Goal: Check status: Check status

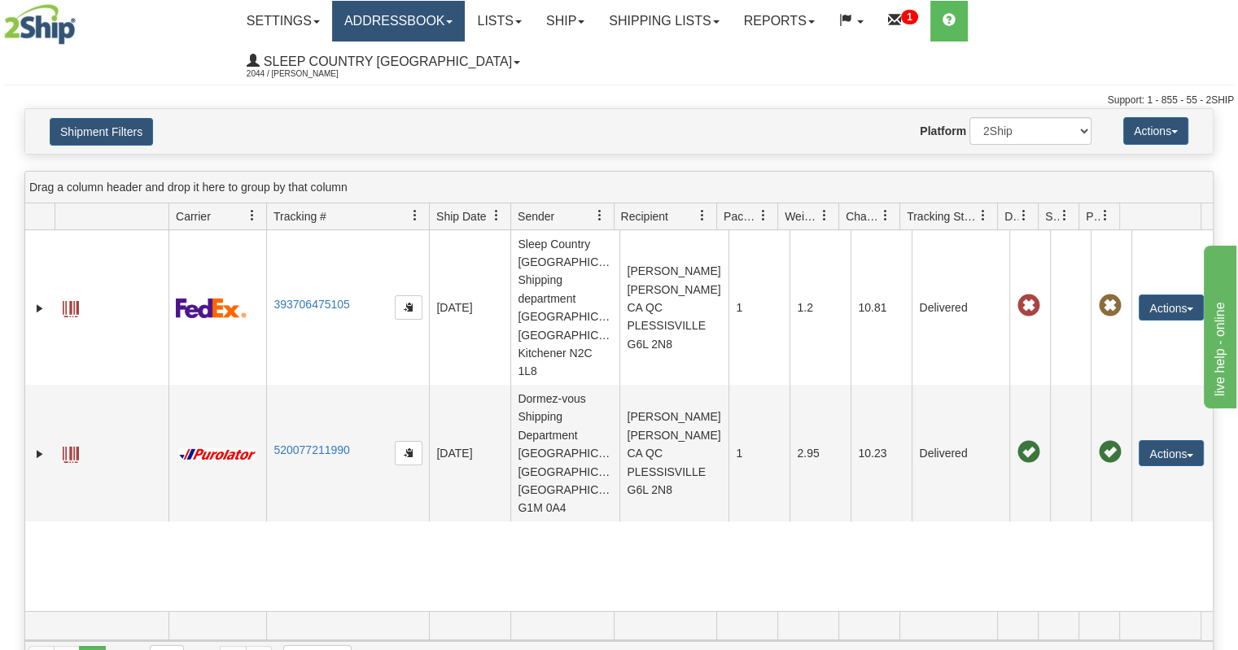
click at [400, 23] on link "Addressbook" at bounding box center [398, 21] width 133 height 41
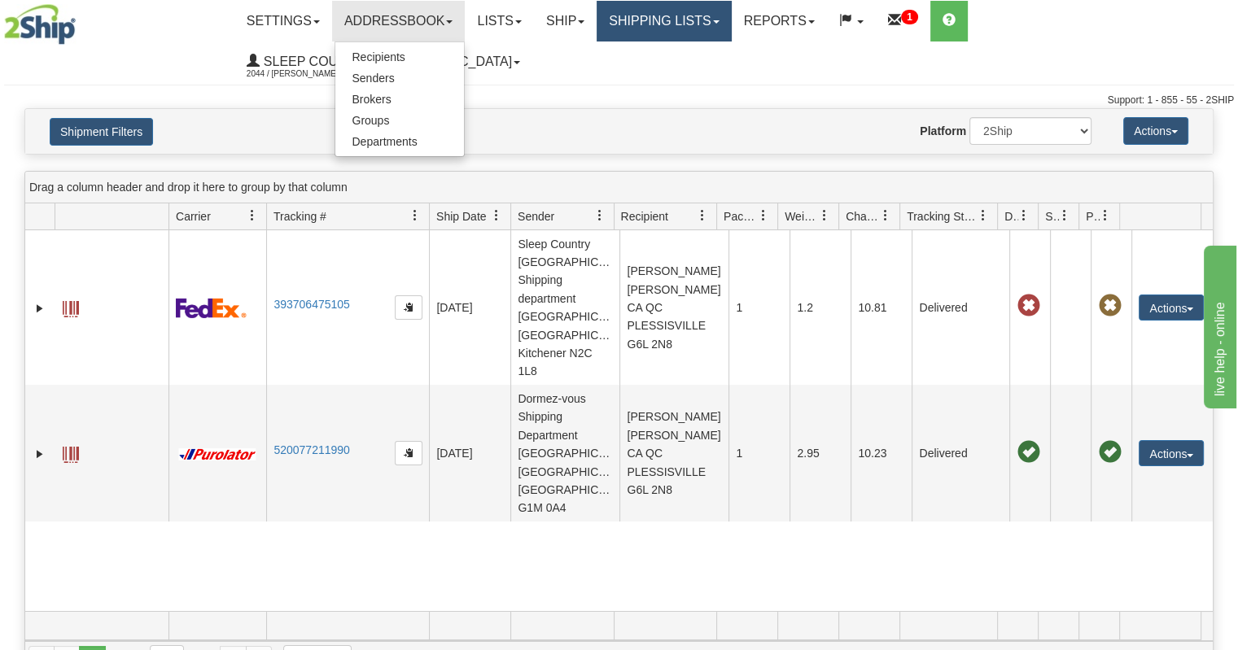
click at [729, 17] on link "Shipping lists" at bounding box center [664, 21] width 134 height 41
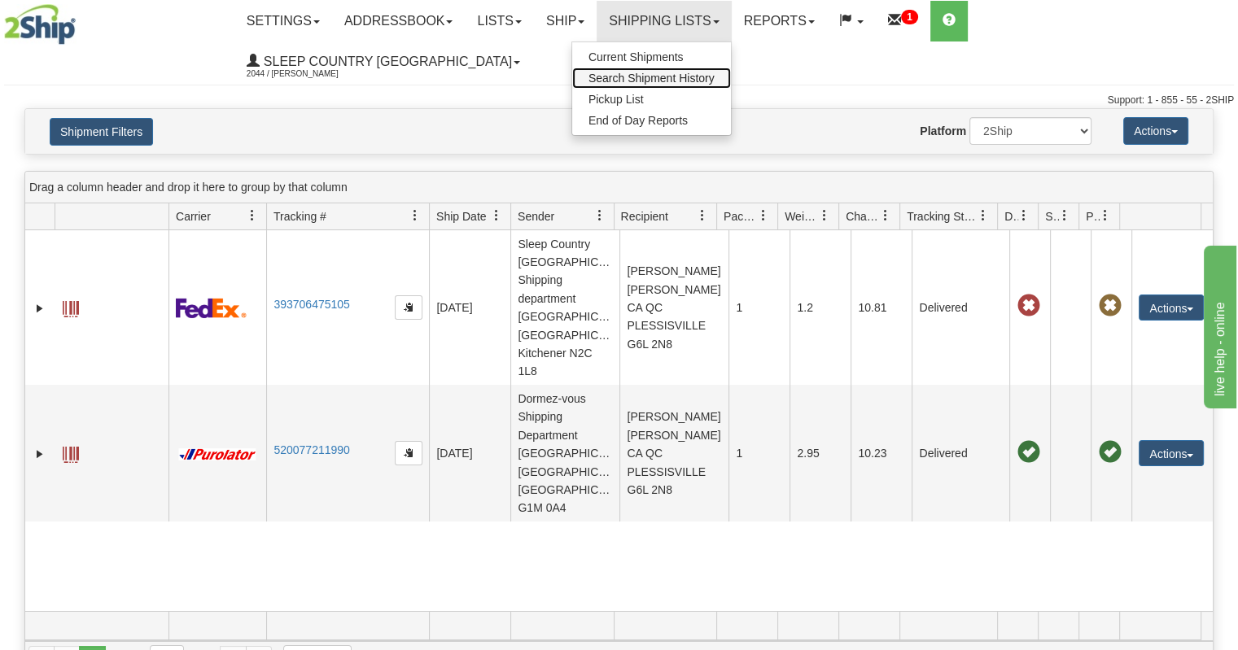
click at [700, 77] on span "Search Shipment History" at bounding box center [652, 78] width 126 height 13
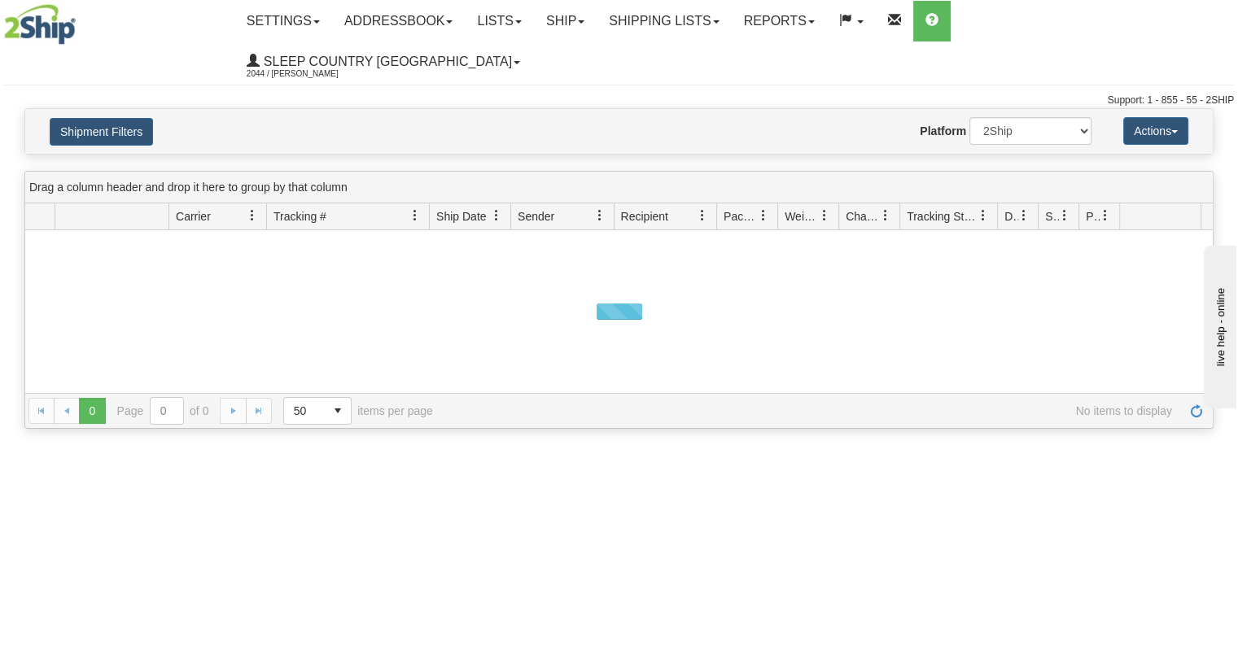
click at [112, 118] on button "Shipment Filters" at bounding box center [101, 132] width 103 height 28
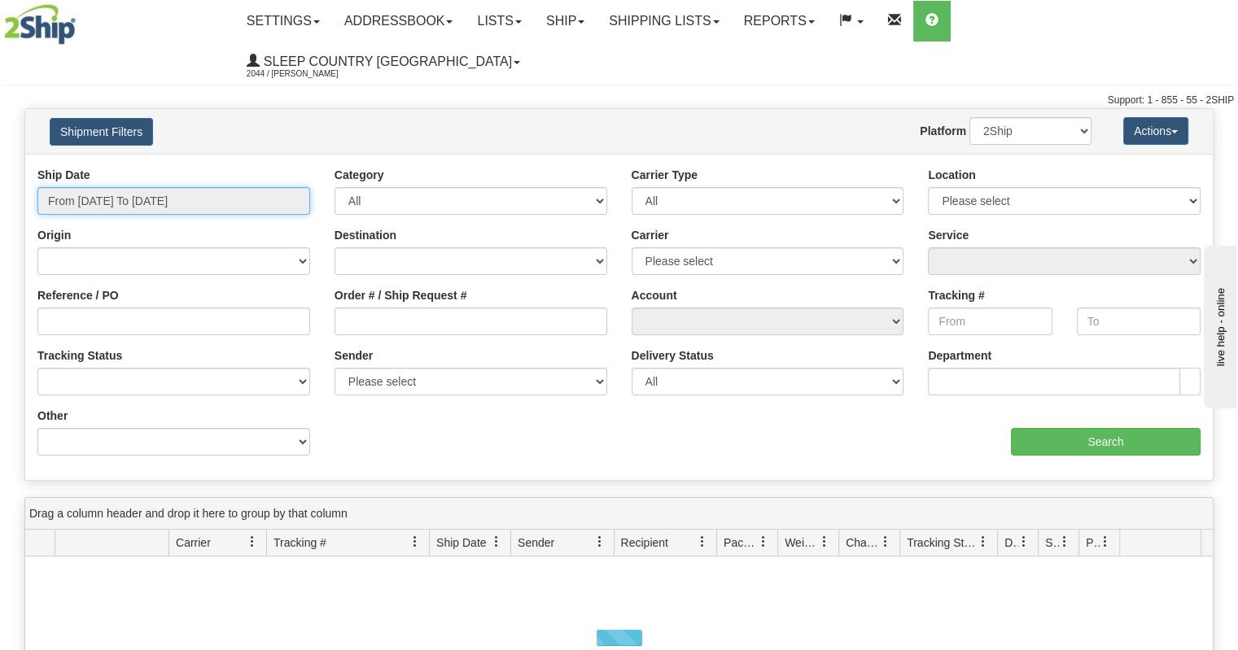
click at [143, 187] on input "From [DATE] To [DATE]" at bounding box center [173, 201] width 273 height 28
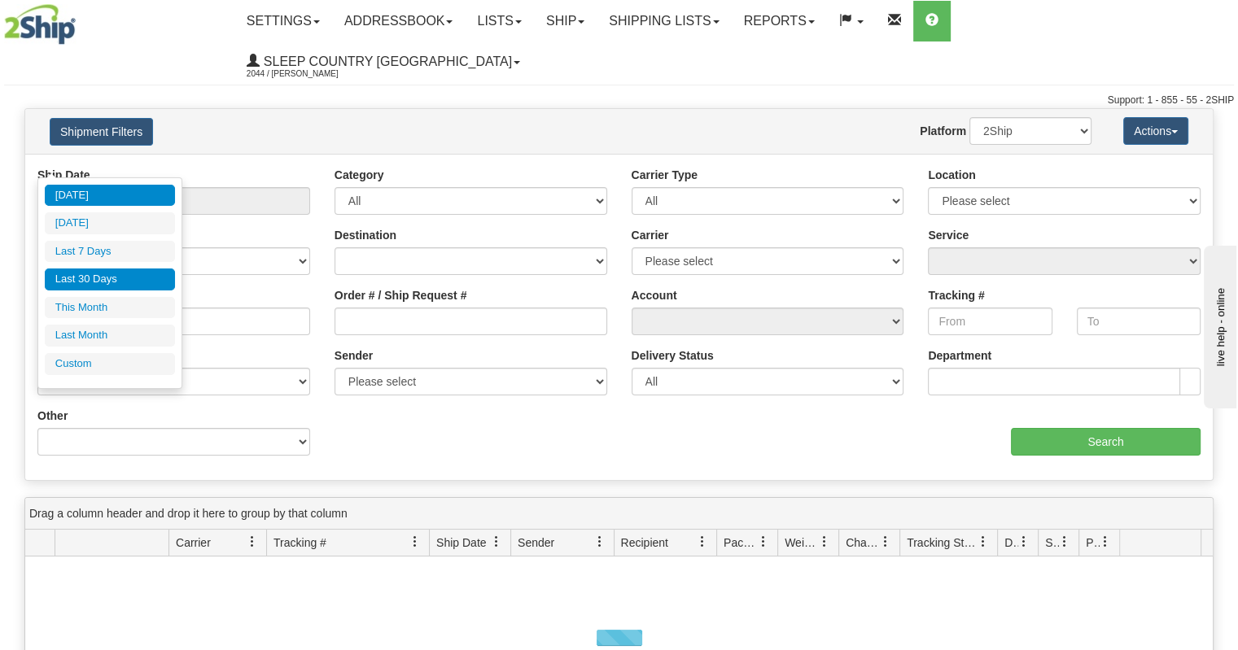
click at [116, 280] on li "Last 30 Days" at bounding box center [110, 280] width 130 height 22
type input "From [DATE] To [DATE]"
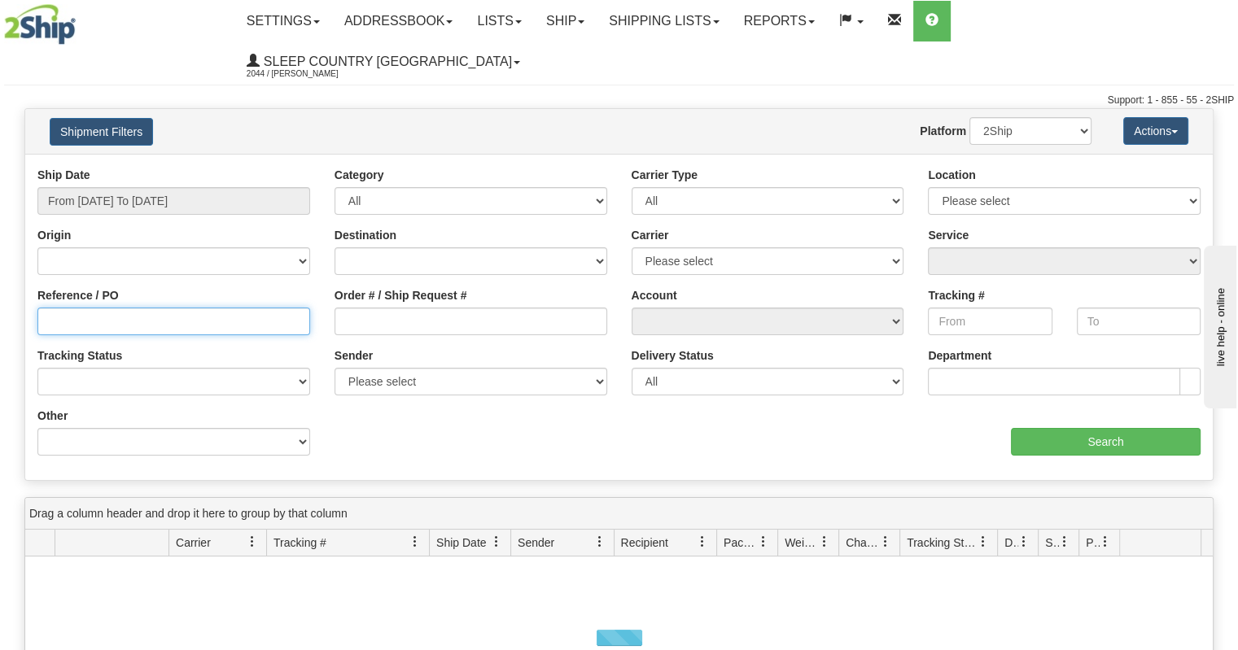
click at [153, 308] on input "Reference / PO" at bounding box center [173, 322] width 273 height 28
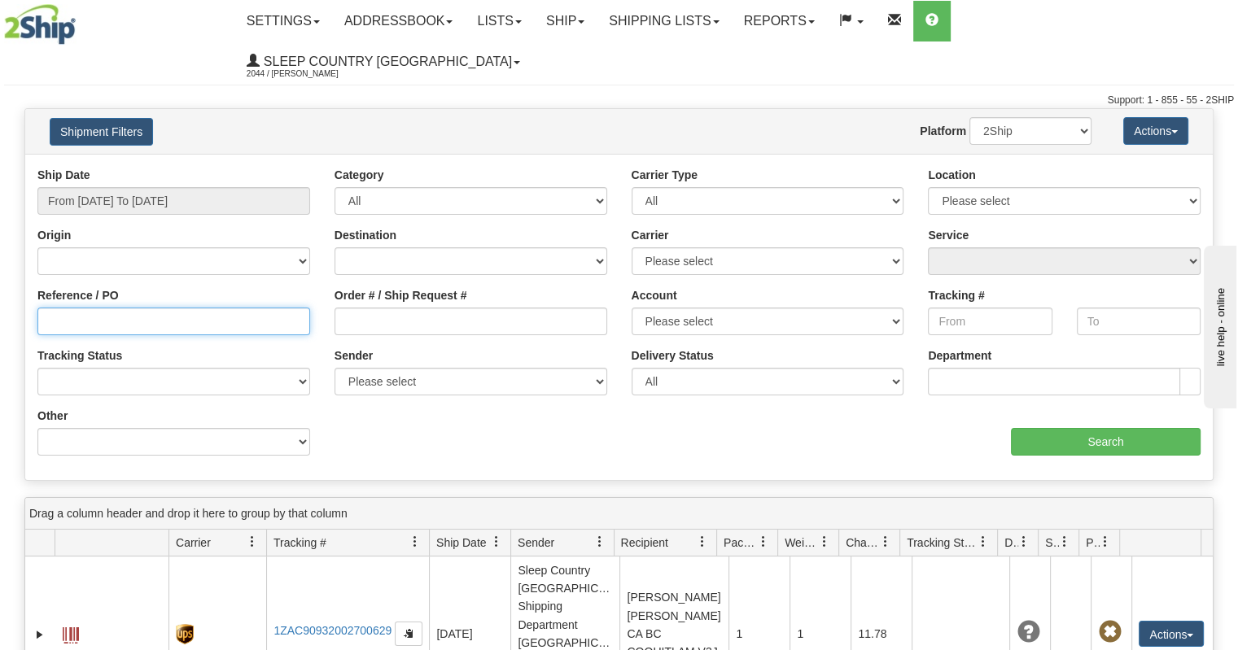
paste input "9002I143338"
type input "9002I143338"
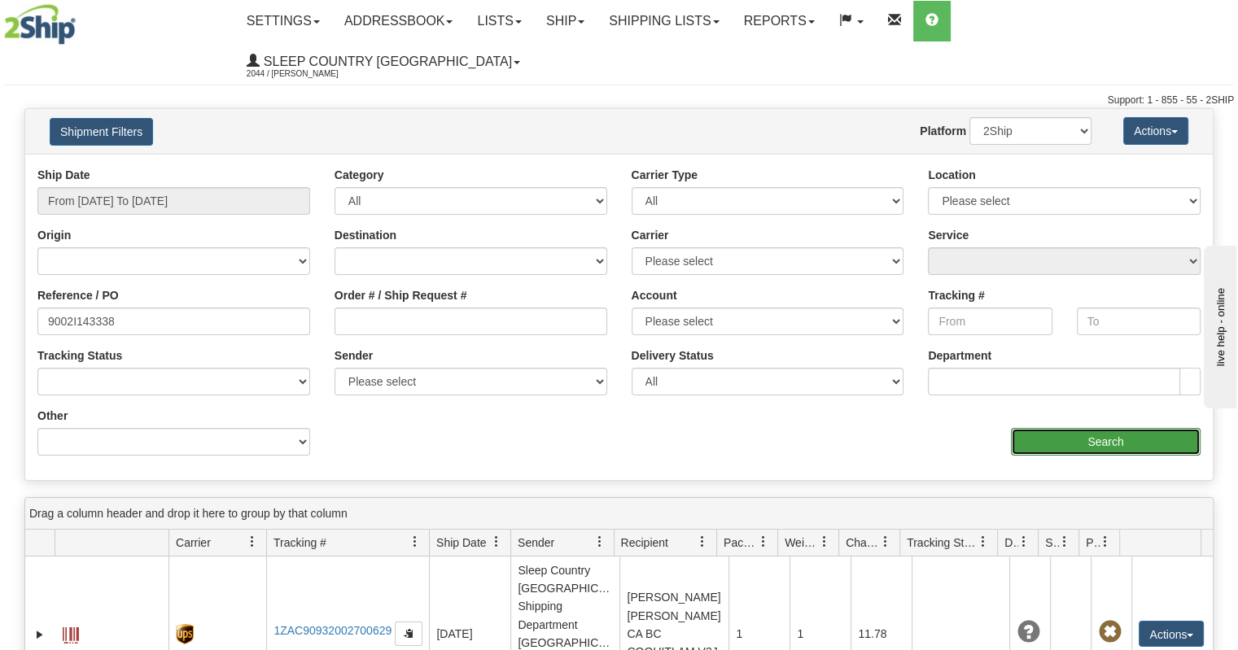
click at [1048, 428] on input "Search" at bounding box center [1106, 442] width 190 height 28
